Goal: Transaction & Acquisition: Purchase product/service

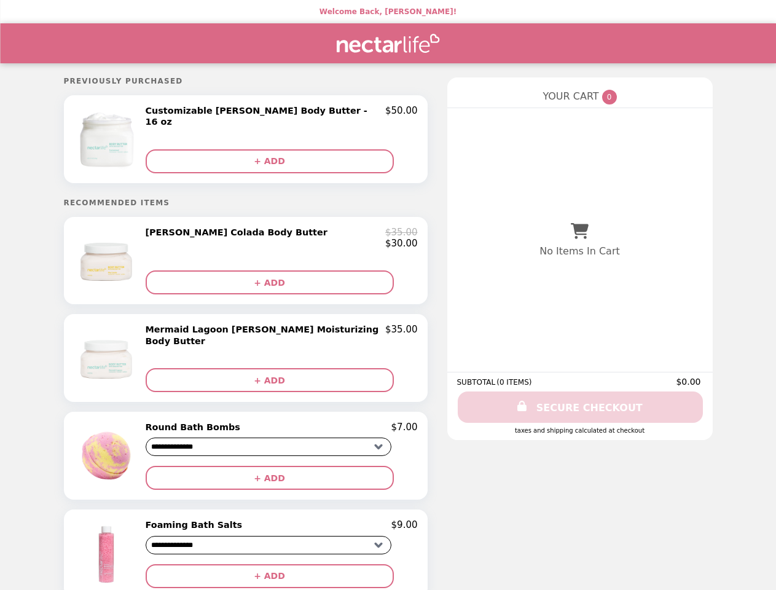
click at [127, 137] on img at bounding box center [107, 139] width 71 height 68
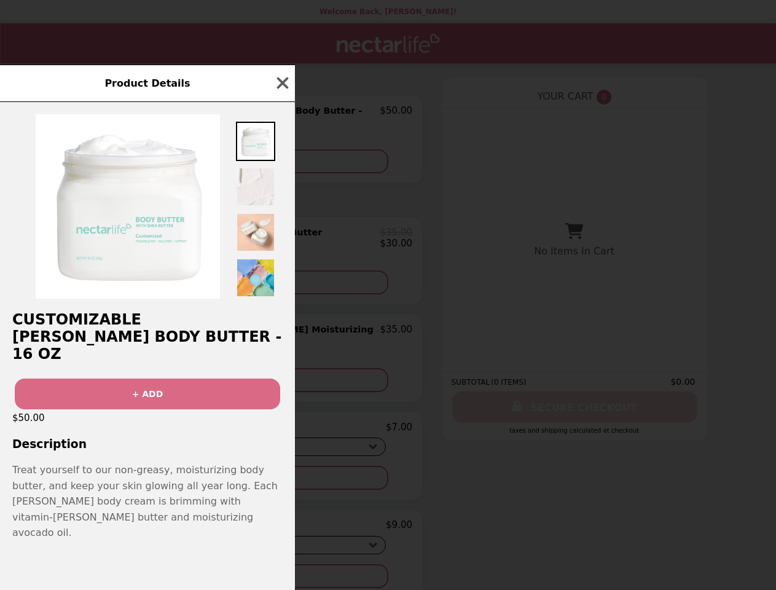
click at [281, 112] on div "Product Details Customizable [PERSON_NAME] Body Butter - 16 oz + ADD $50.00 Des…" at bounding box center [388, 295] width 776 height 590
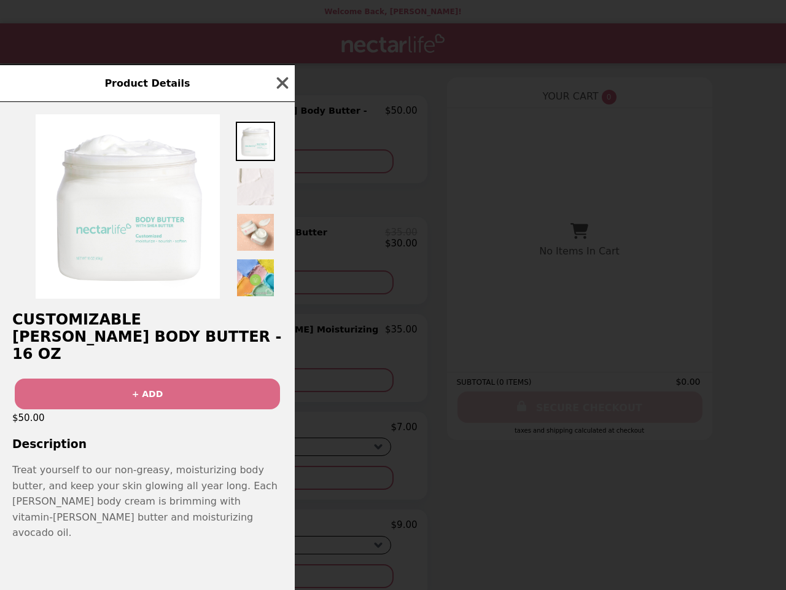
click at [281, 155] on div at bounding box center [147, 200] width 295 height 197
click at [127, 258] on img at bounding box center [128, 206] width 184 height 184
click at [281, 235] on div "Product Details Customizable [PERSON_NAME] Body Butter - 16 oz + ADD $50.00 Des…" at bounding box center [393, 295] width 786 height 590
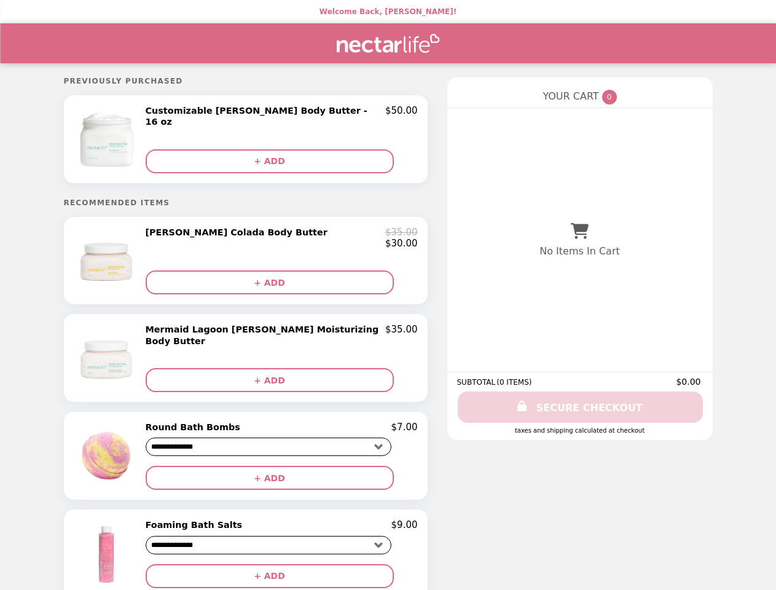
click at [281, 281] on button "+ ADD" at bounding box center [270, 282] width 248 height 24
click at [127, 354] on img at bounding box center [107, 358] width 71 height 68
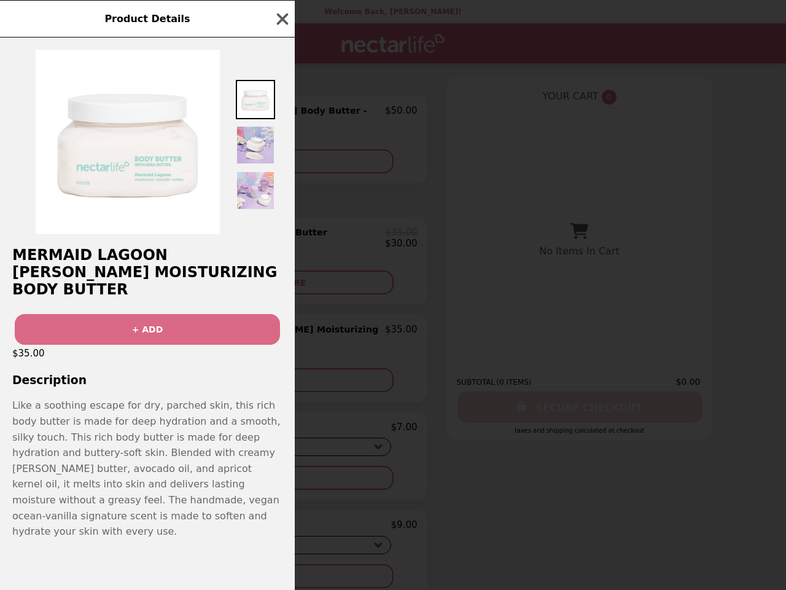
click at [281, 329] on div "Product Details Mermaid Lagoon [PERSON_NAME] Moisturizing Body Butter + ADD $35…" at bounding box center [393, 295] width 786 height 590
click at [281, 373] on h3 "Description" at bounding box center [147, 379] width 295 height 13
click at [127, 448] on span "Like a soothing escape for dry, parched skin, this rich body butter is made for…" at bounding box center [146, 468] width 268 height 138
